Goal: Task Accomplishment & Management: Manage account settings

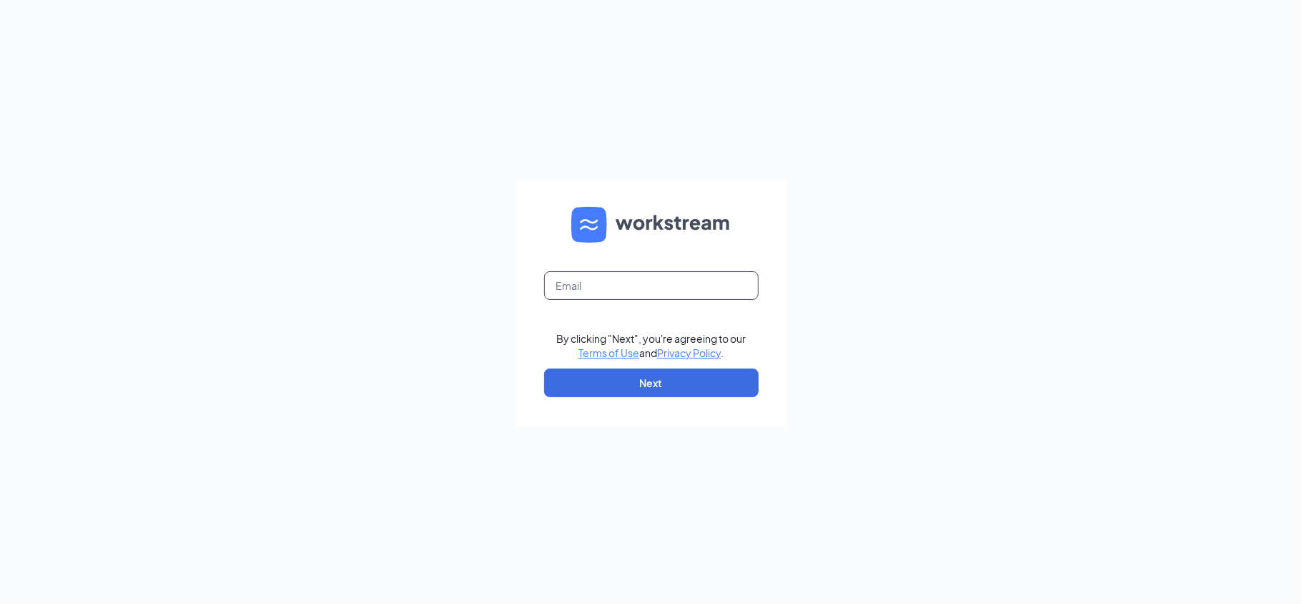
click at [634, 292] on input "text" at bounding box center [651, 285] width 215 height 29
type input "[EMAIL_ADDRESS][DOMAIN_NAME]"
click at [644, 390] on button "Next" at bounding box center [651, 382] width 215 height 29
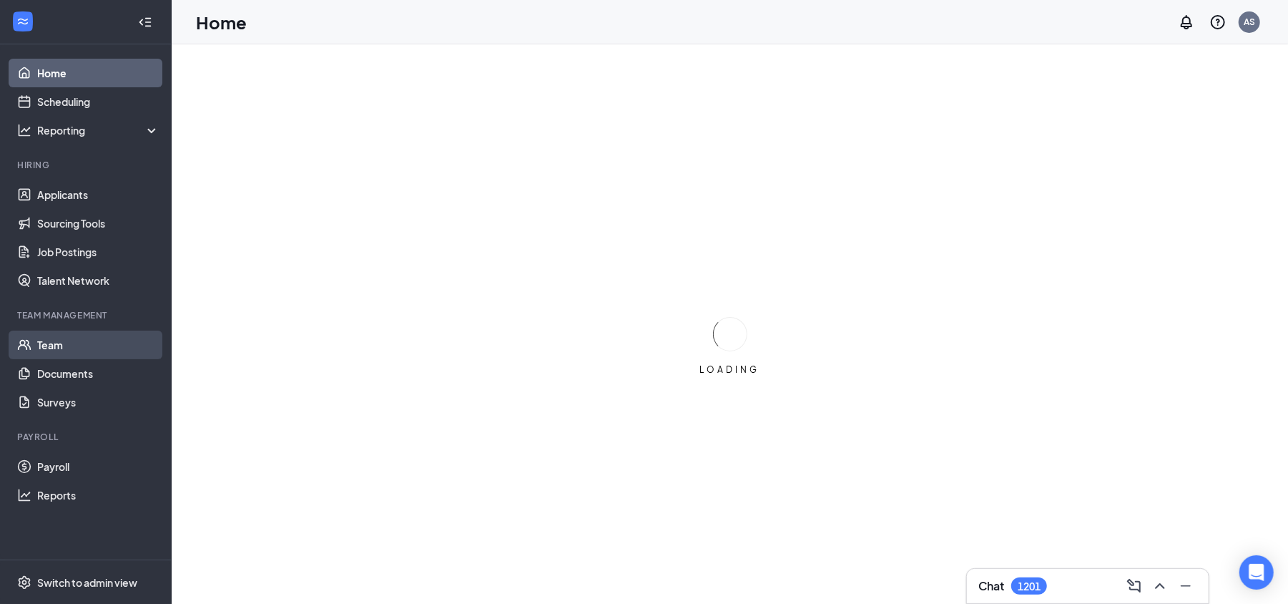
click at [49, 355] on link "Team" at bounding box center [98, 344] width 122 height 29
